Goal: Find specific page/section: Find specific page/section

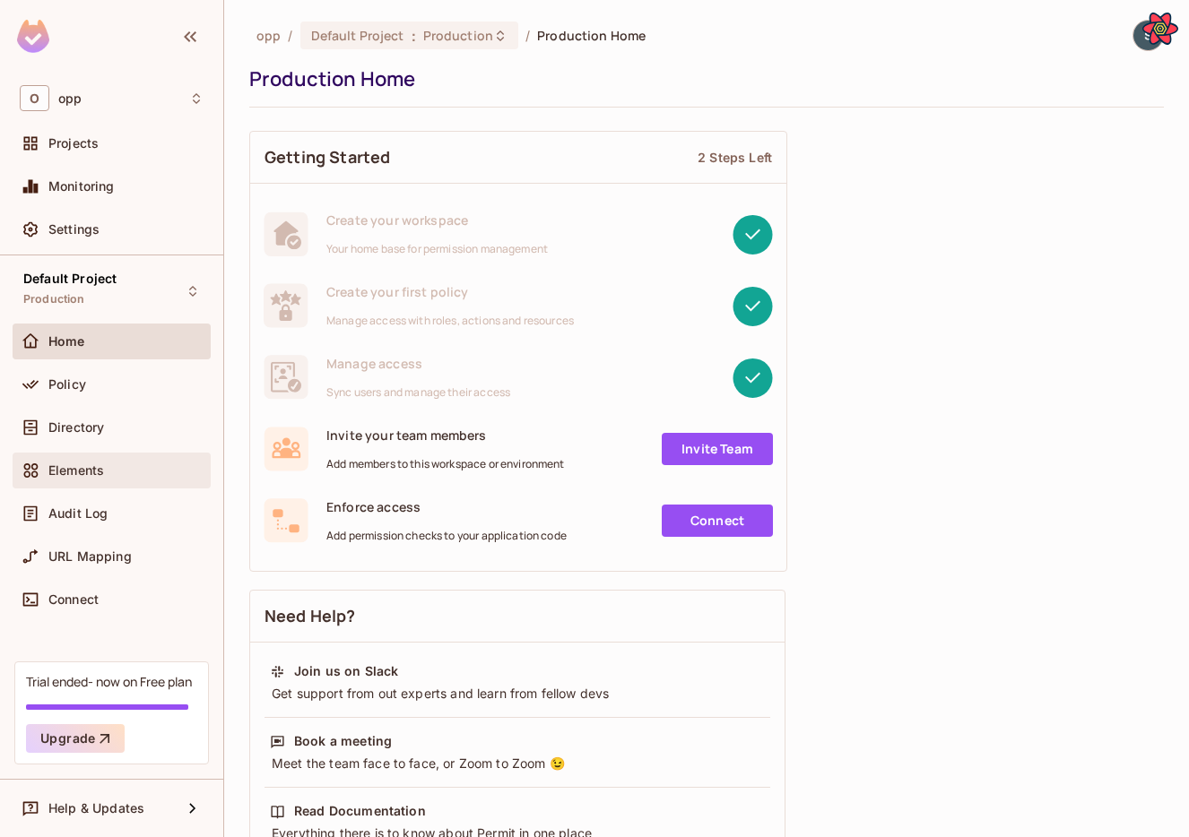
click at [99, 465] on span "Elements" at bounding box center [76, 471] width 56 height 14
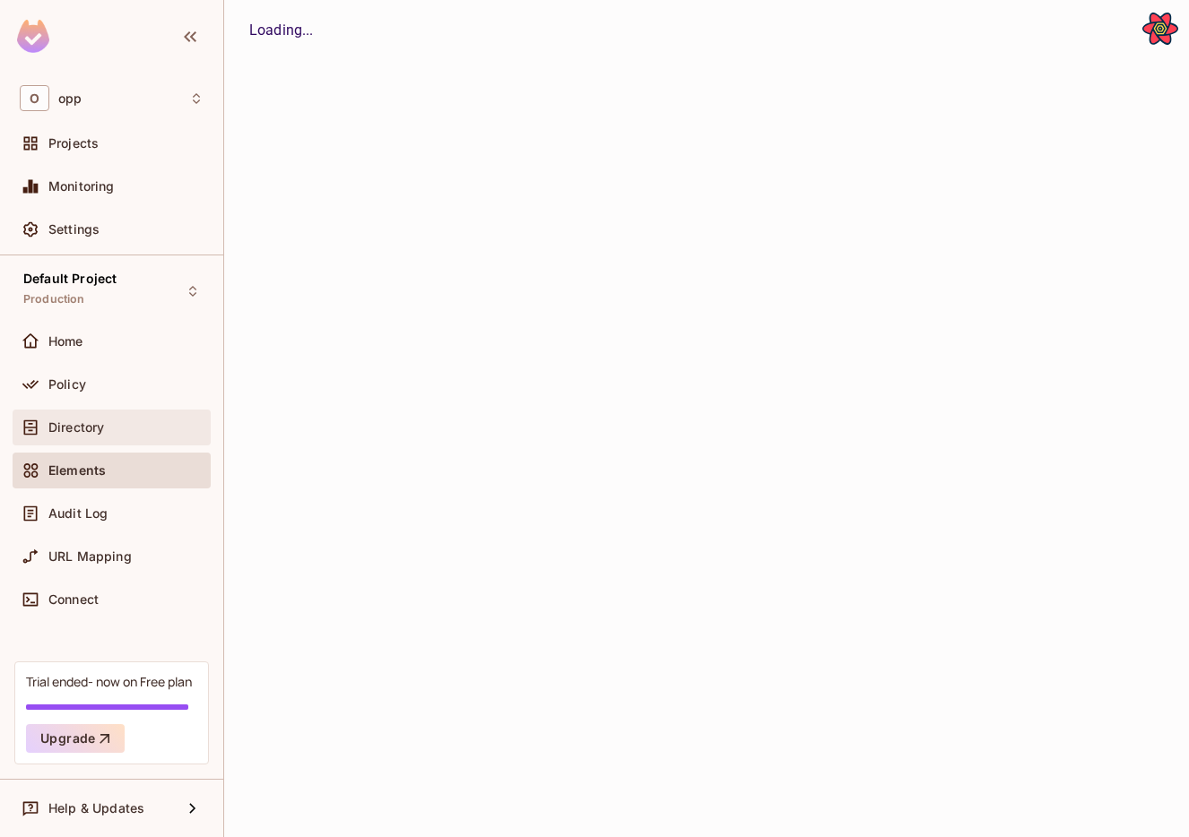
click at [102, 434] on div "Directory" at bounding box center [112, 428] width 184 height 22
click at [92, 430] on span "Directory" at bounding box center [77, 428] width 58 height 14
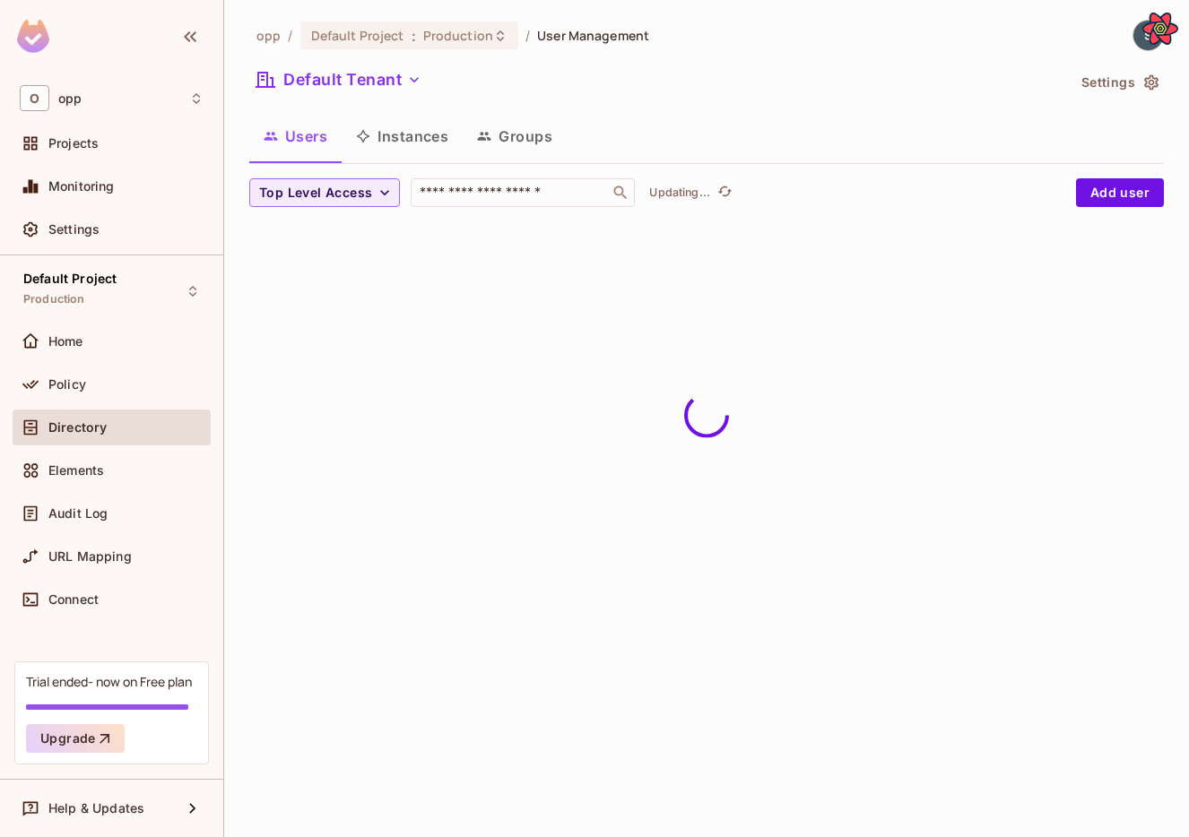
click at [545, 142] on button "Groups" at bounding box center [515, 136] width 104 height 45
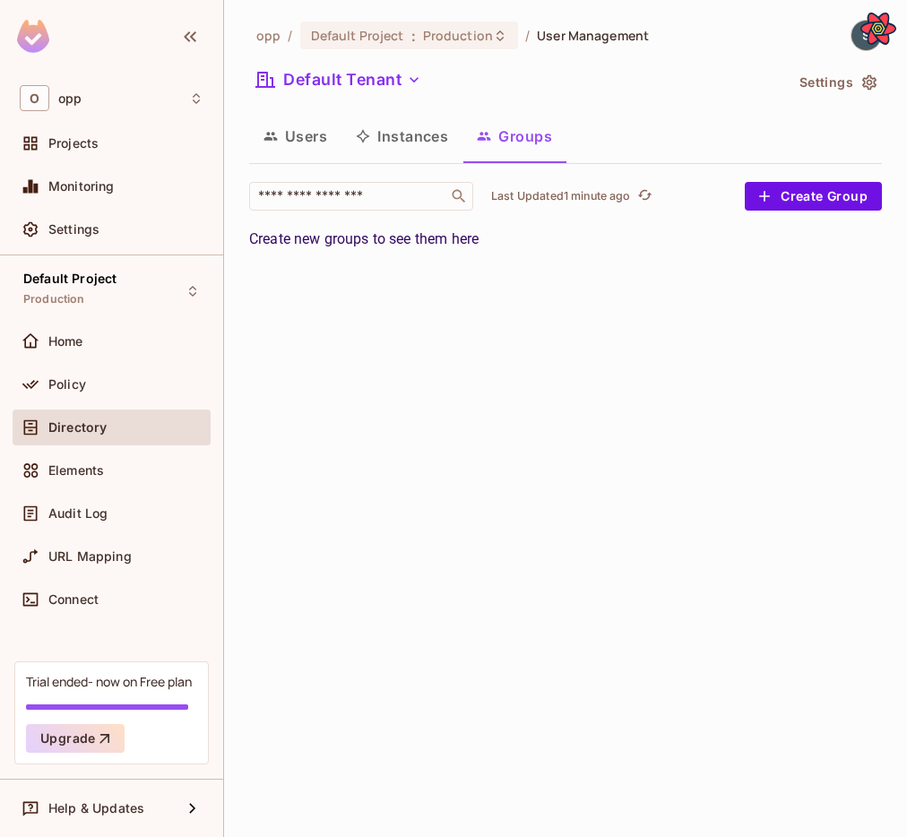
click at [715, 318] on div "opp / Default Project : Production / User Management Default Tenant Settings Us…" at bounding box center [565, 418] width 683 height 837
click at [854, 40] on img at bounding box center [867, 36] width 30 height 30
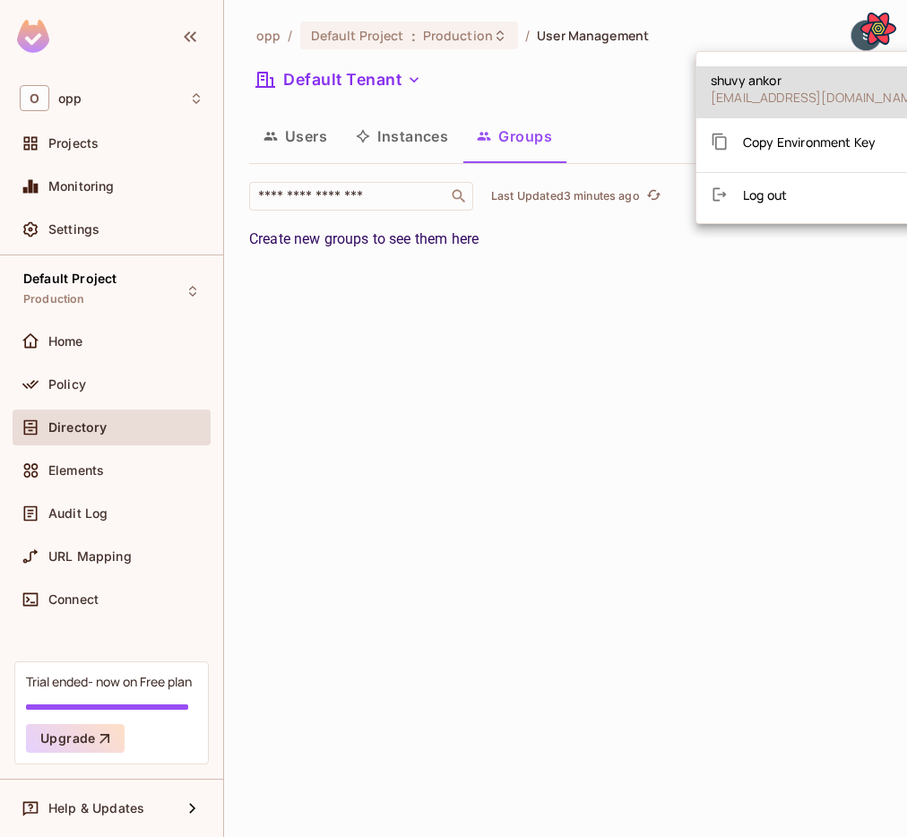
click at [818, 129] on div "Copy Environment Key" at bounding box center [793, 142] width 165 height 36
